Goal: Information Seeking & Learning: Learn about a topic

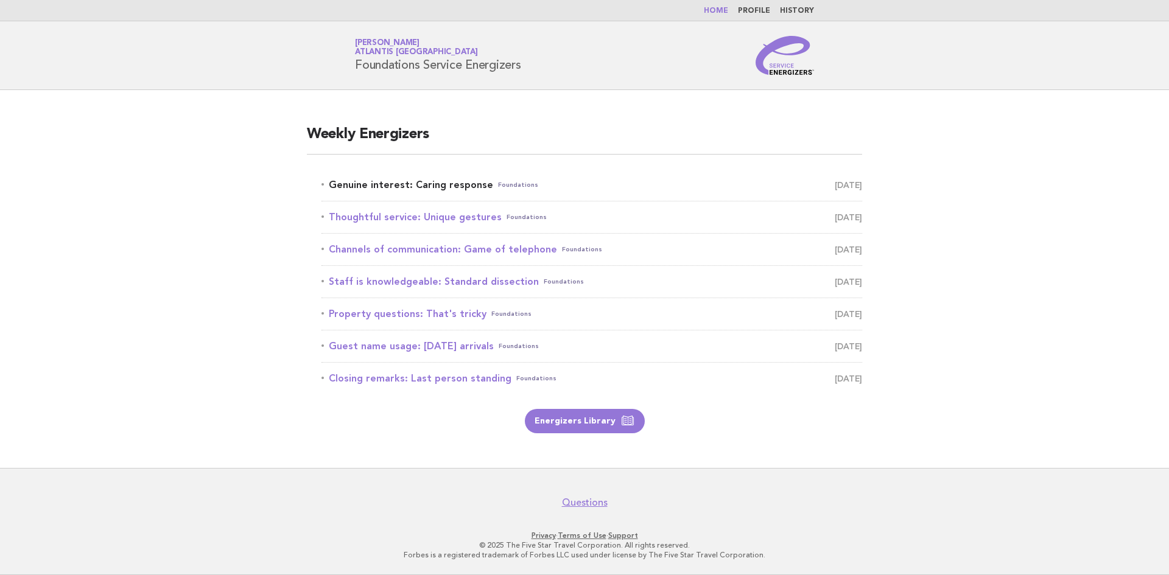
click at [412, 184] on link "Genuine interest: Caring response Foundations August 27" at bounding box center [591, 185] width 541 height 17
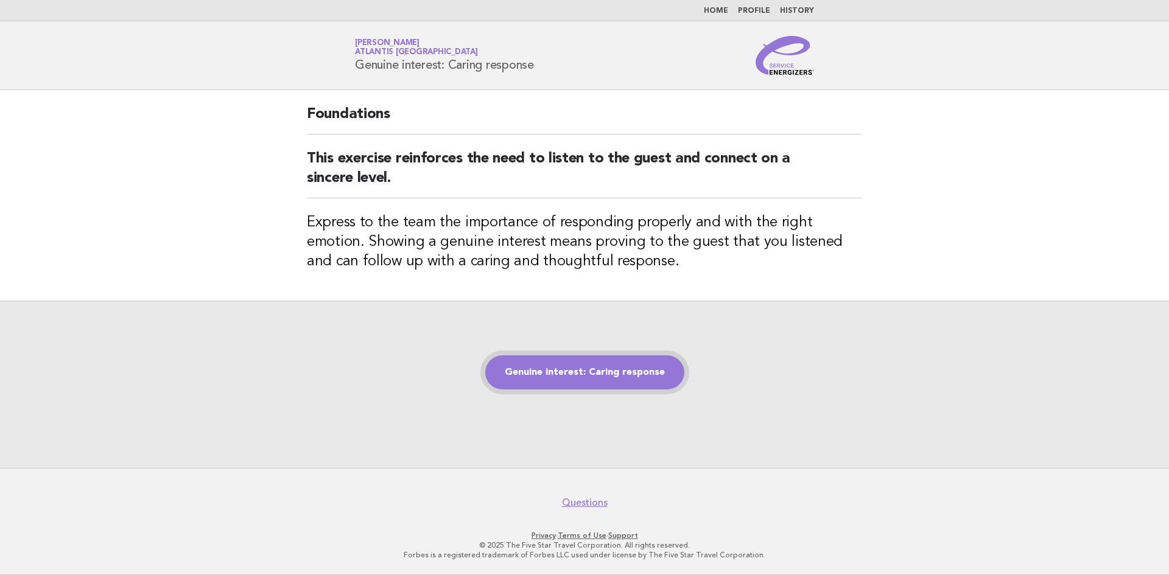
click at [558, 363] on link "Genuine interest: Caring response" at bounding box center [584, 373] width 199 height 34
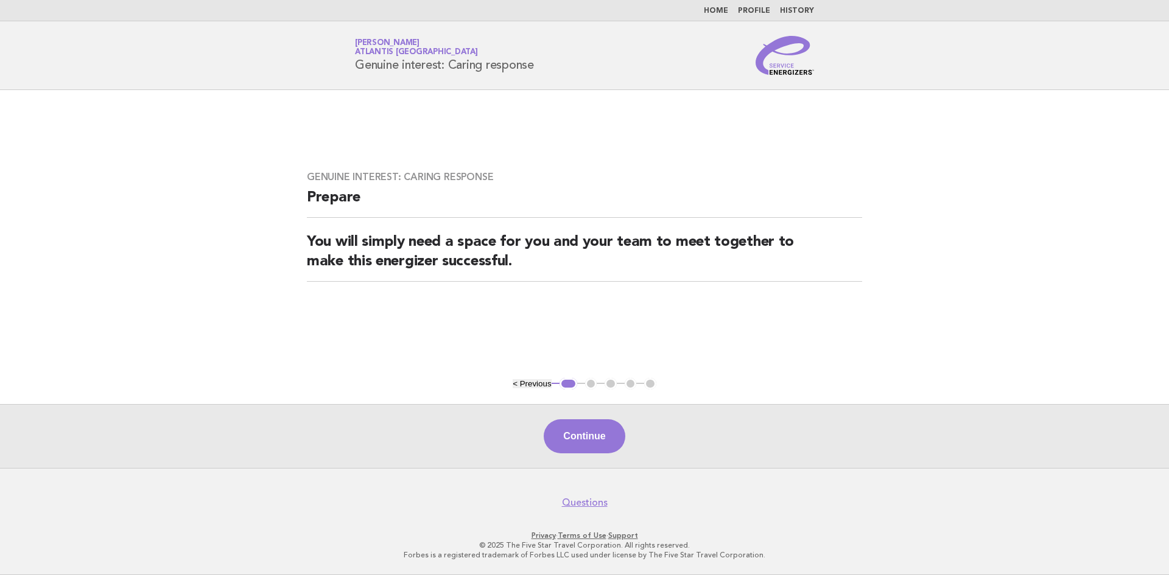
click at [592, 438] on button "Continue" at bounding box center [584, 436] width 81 height 34
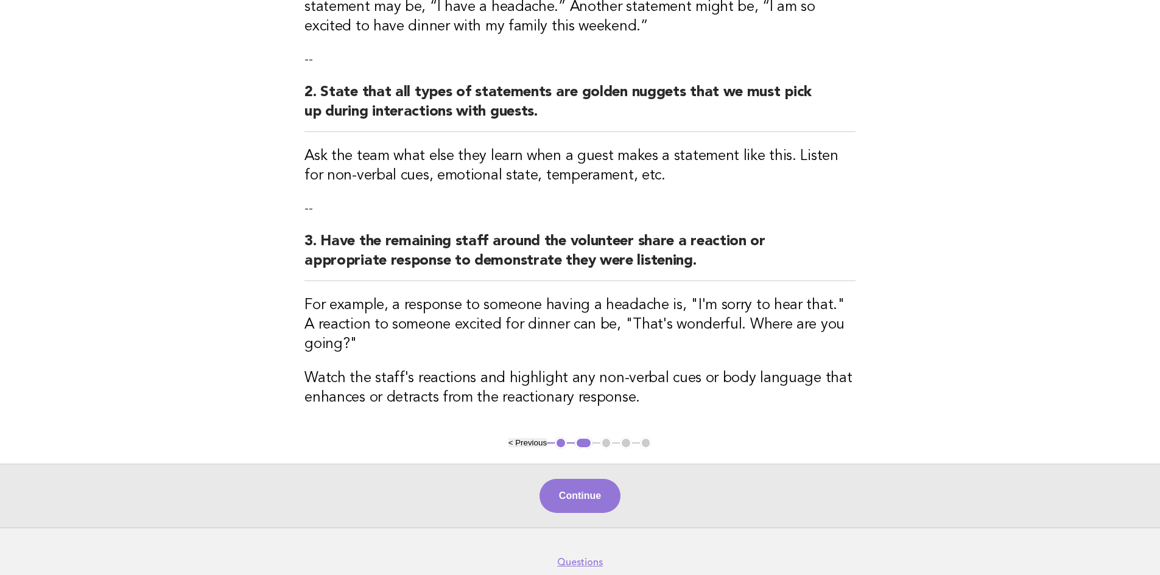
scroll to position [250, 0]
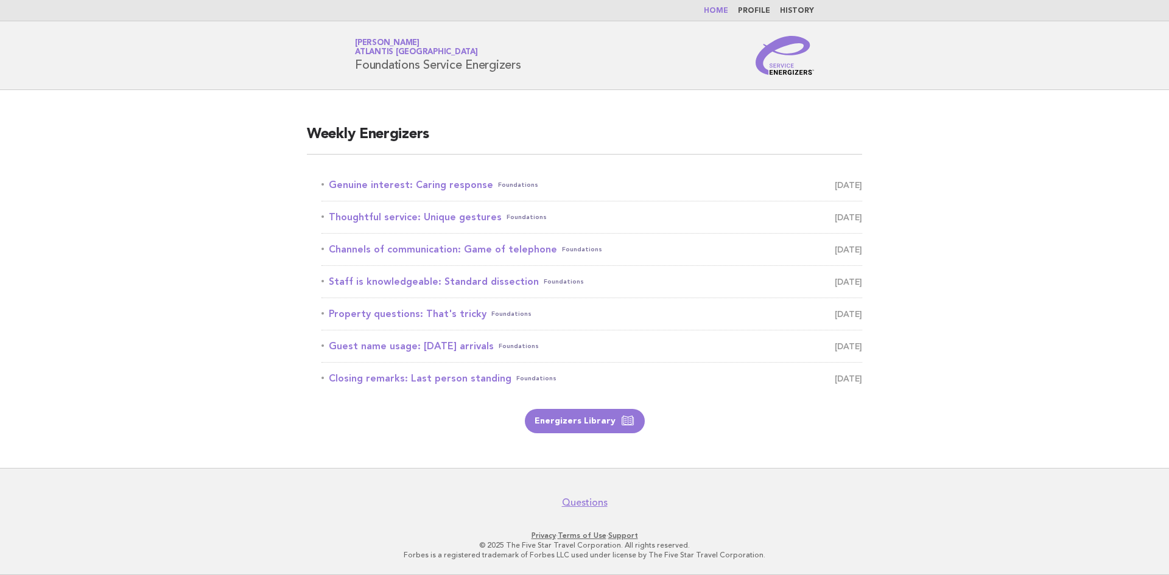
click at [1128, 167] on main "Weekly Energizers Genuine interest: Caring response Foundations [DATE] Thoughtf…" at bounding box center [584, 279] width 1169 height 378
